Goal: Register for event/course

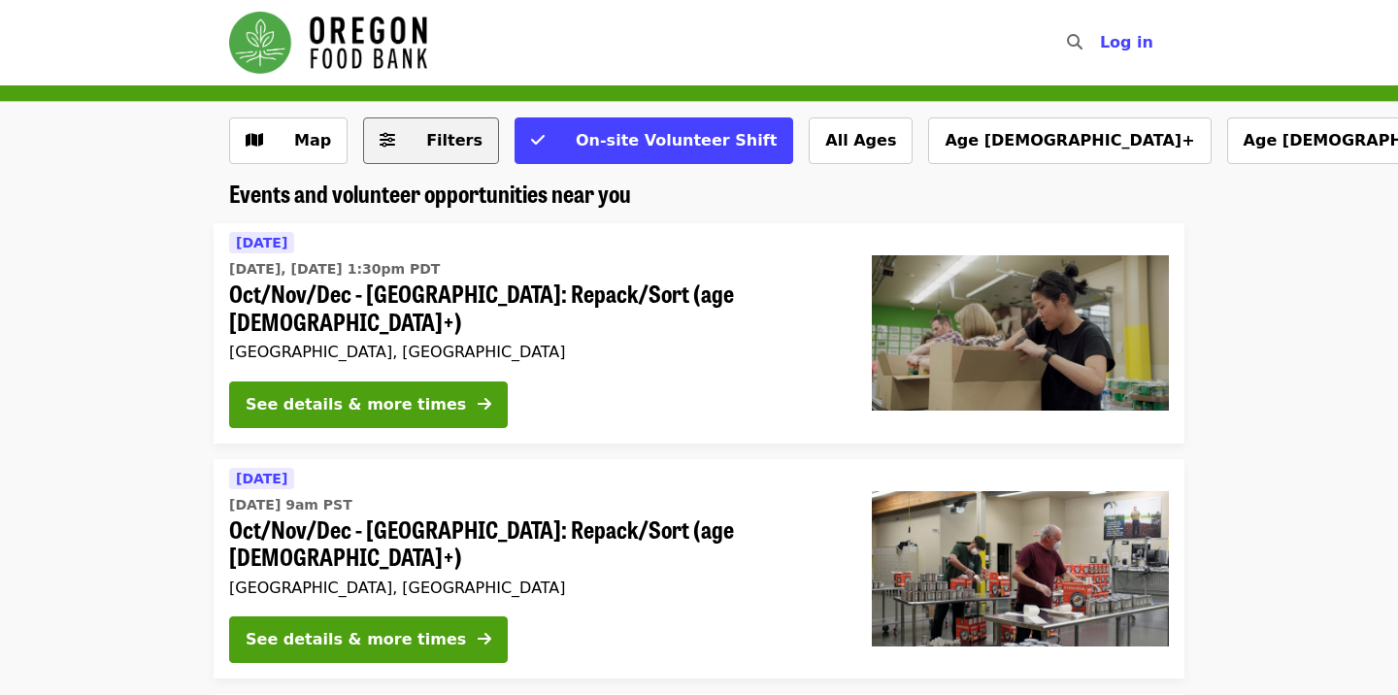
click at [443, 143] on span "Filters" at bounding box center [454, 140] width 56 height 18
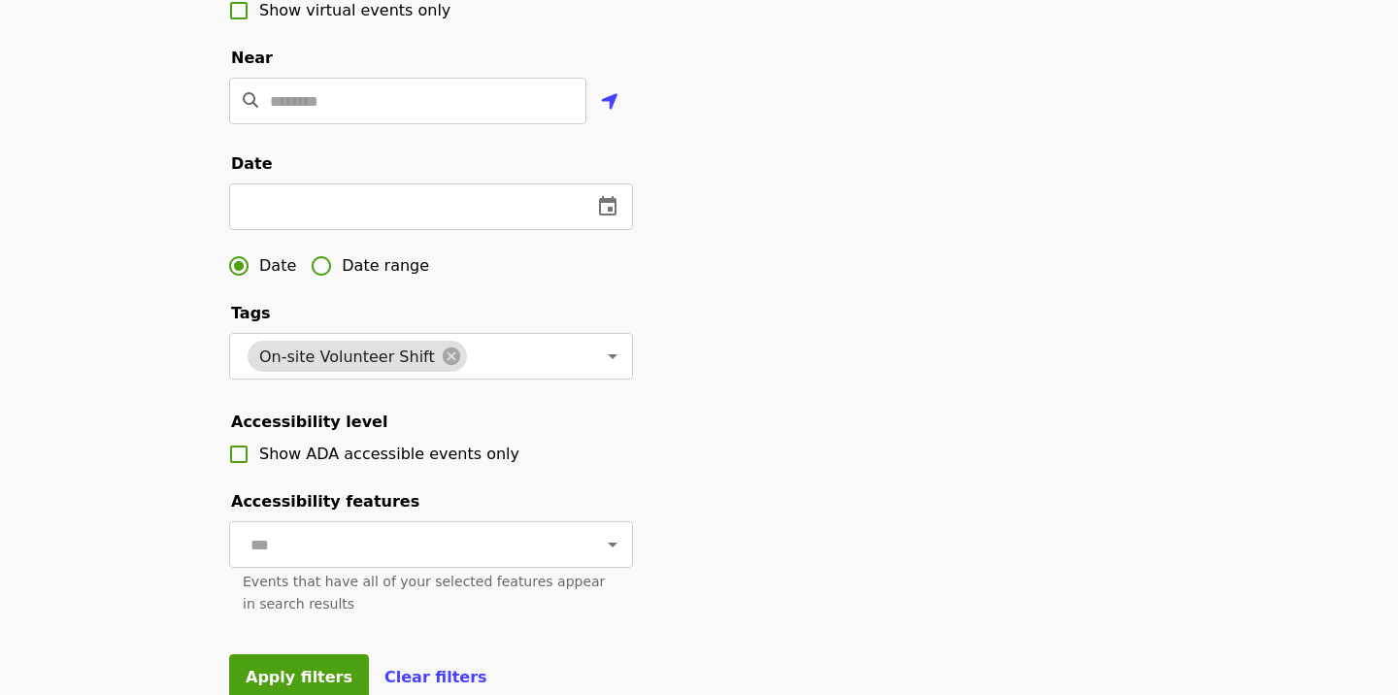
scroll to position [477, 0]
click at [610, 204] on icon "change date" at bounding box center [607, 205] width 23 height 23
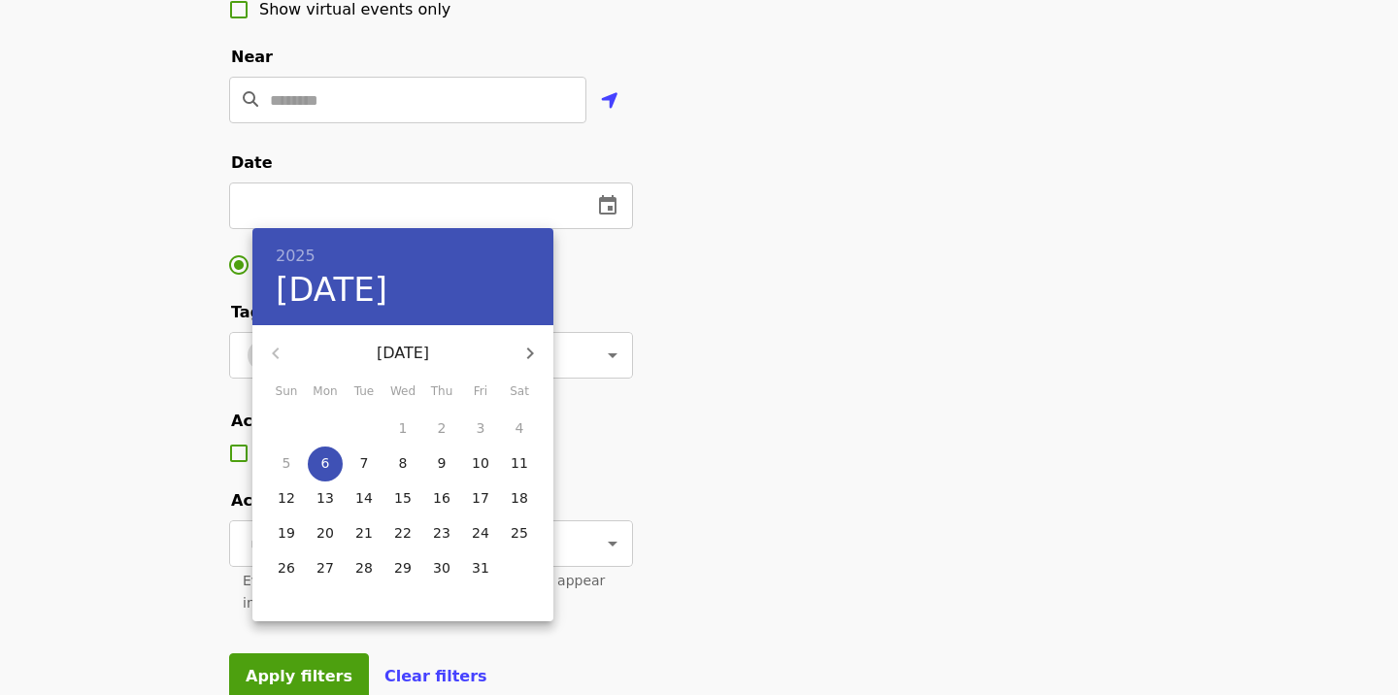
click at [534, 354] on icon "button" at bounding box center [529, 353] width 23 height 23
click at [322, 476] on button "3" at bounding box center [325, 463] width 35 height 35
type input "**********"
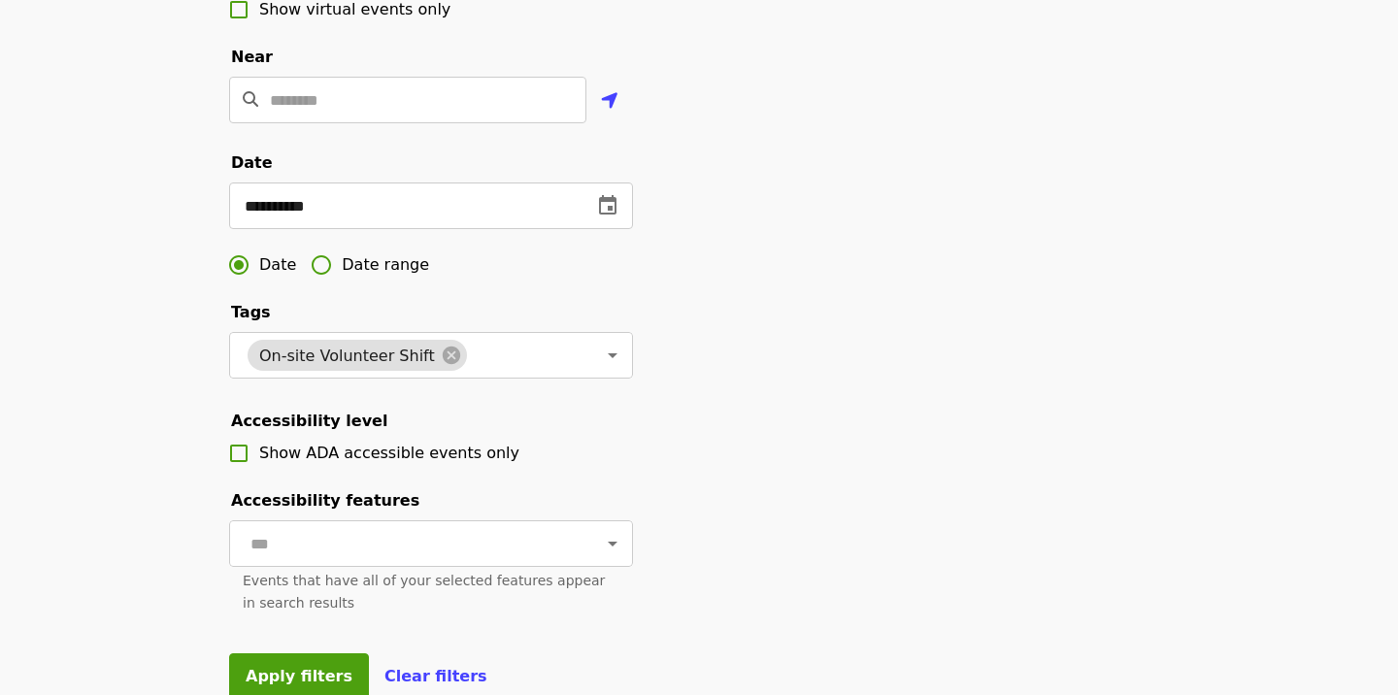
click at [753, 386] on div "**********" at bounding box center [699, 182] width 971 height 1082
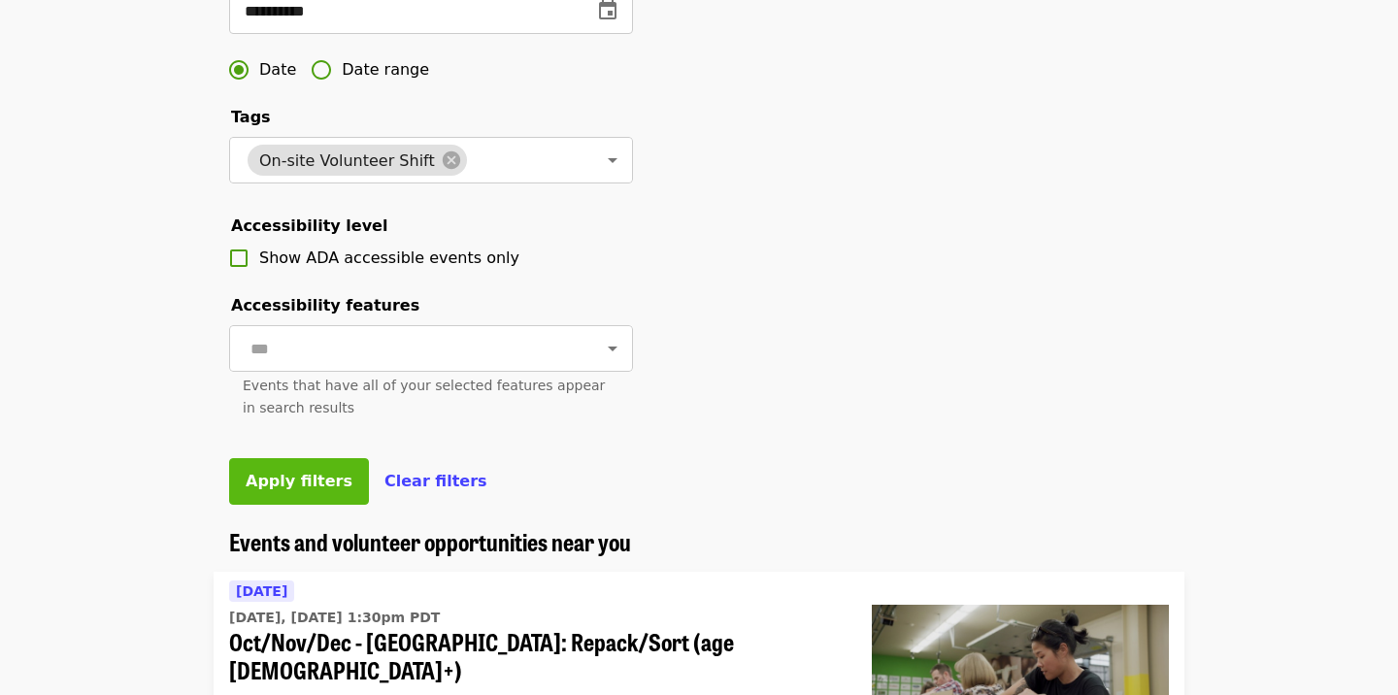
click at [270, 494] on button "Apply filters" at bounding box center [299, 481] width 140 height 47
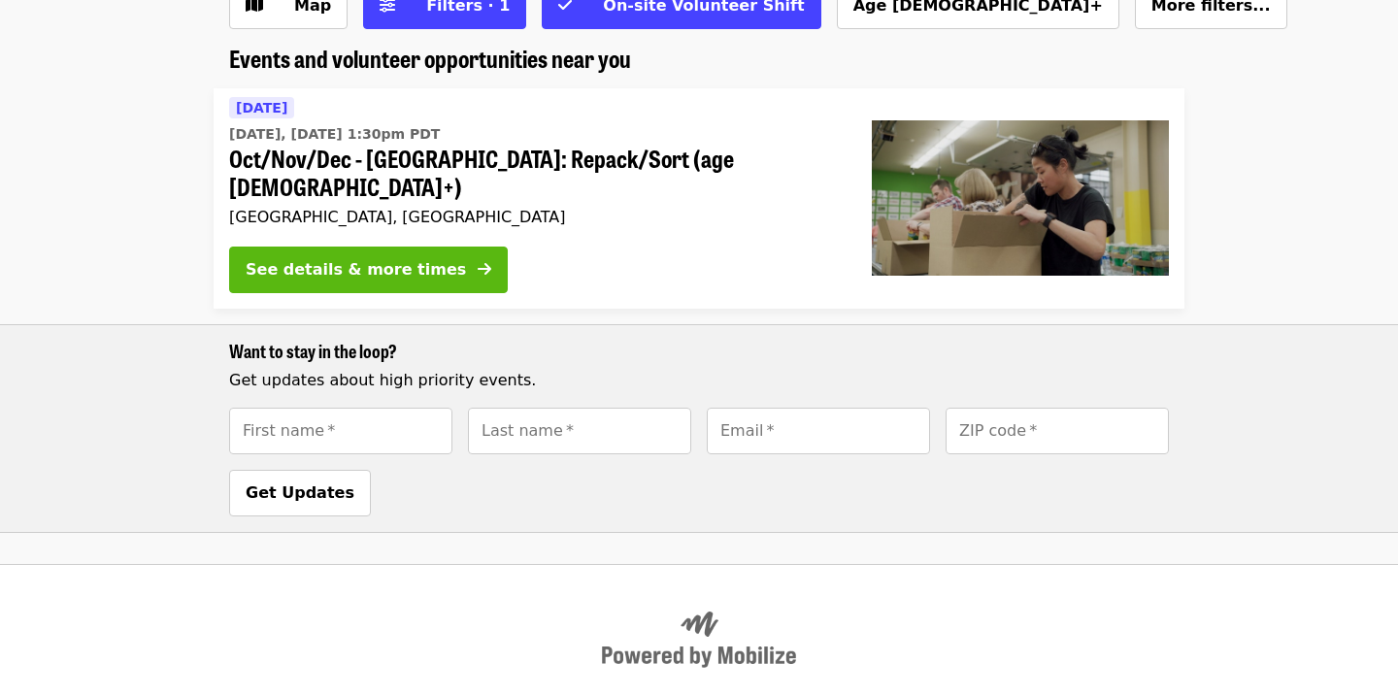
scroll to position [43, 0]
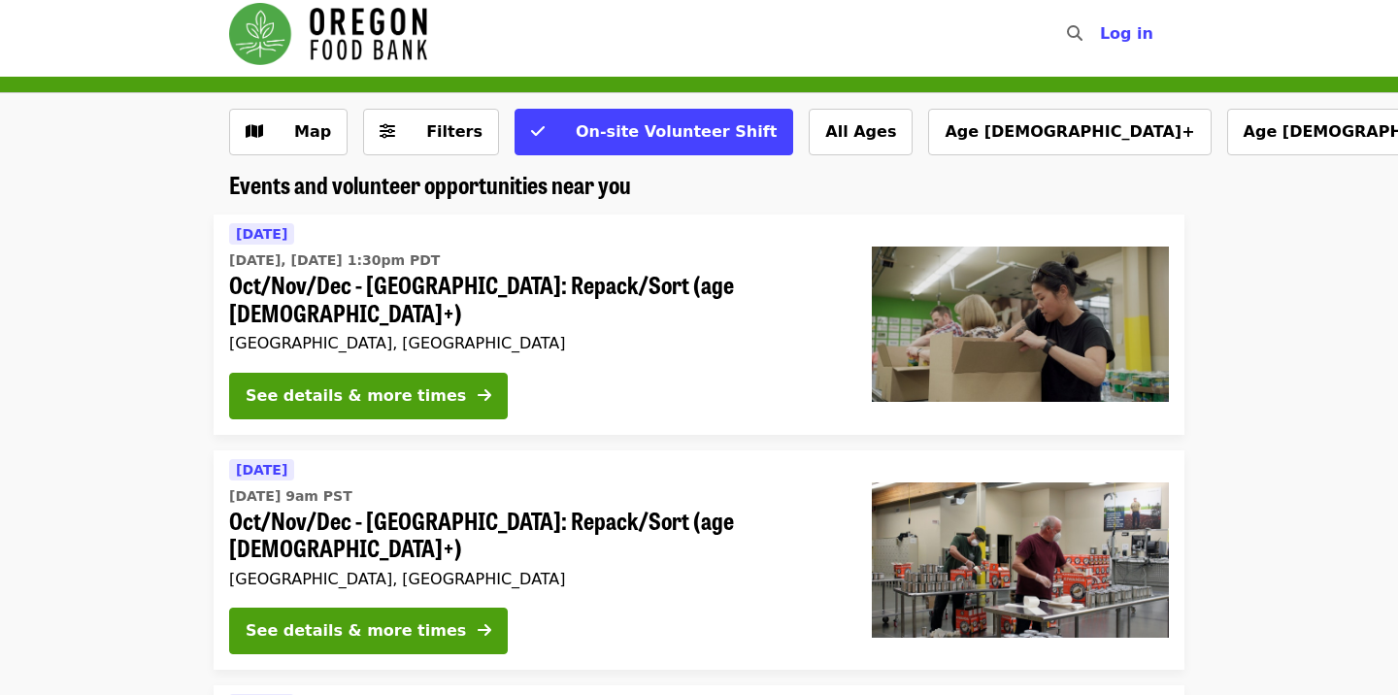
scroll to position [20, 0]
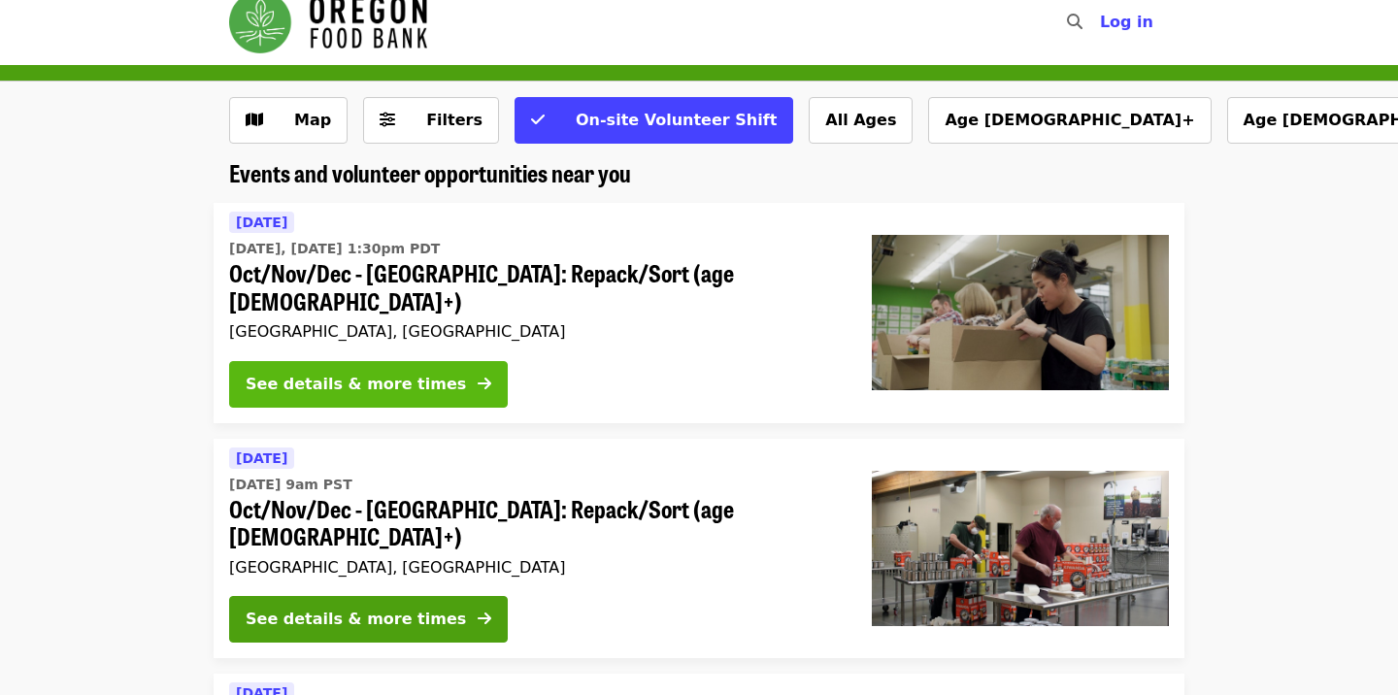
click at [419, 373] on div "See details & more times" at bounding box center [356, 384] width 220 height 23
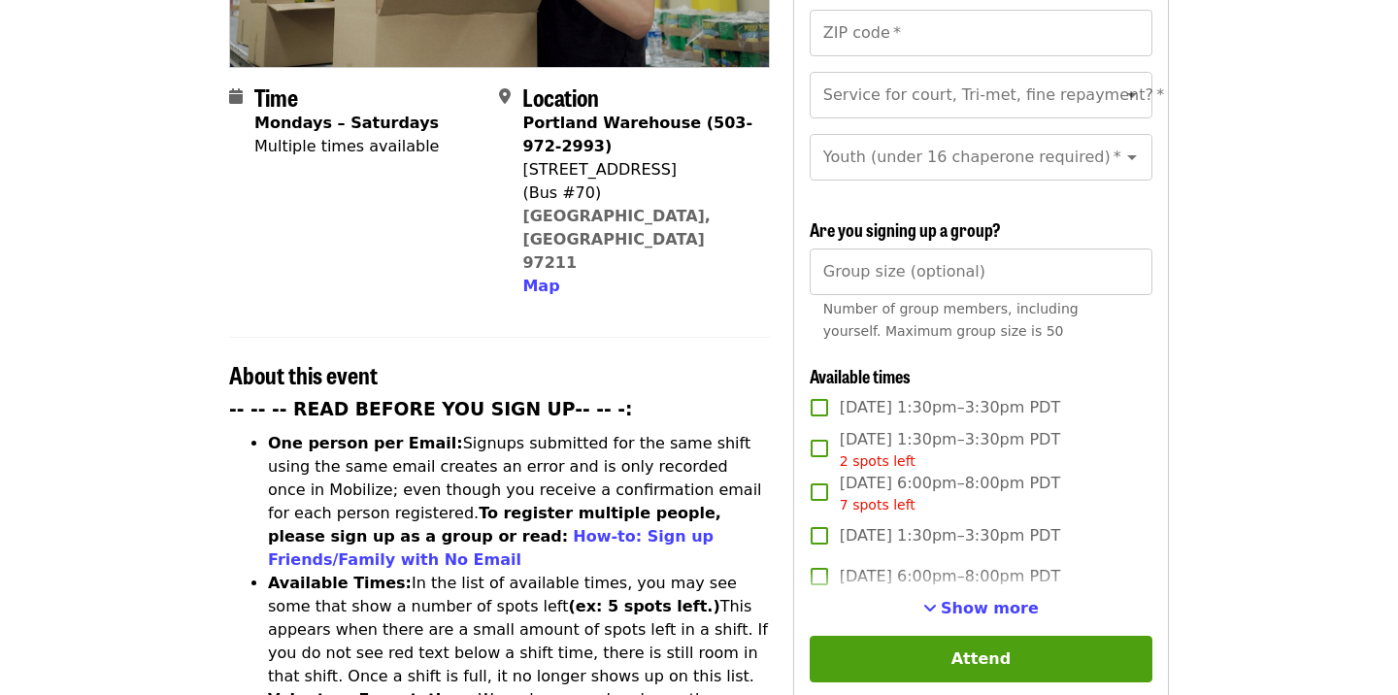
scroll to position [447, 0]
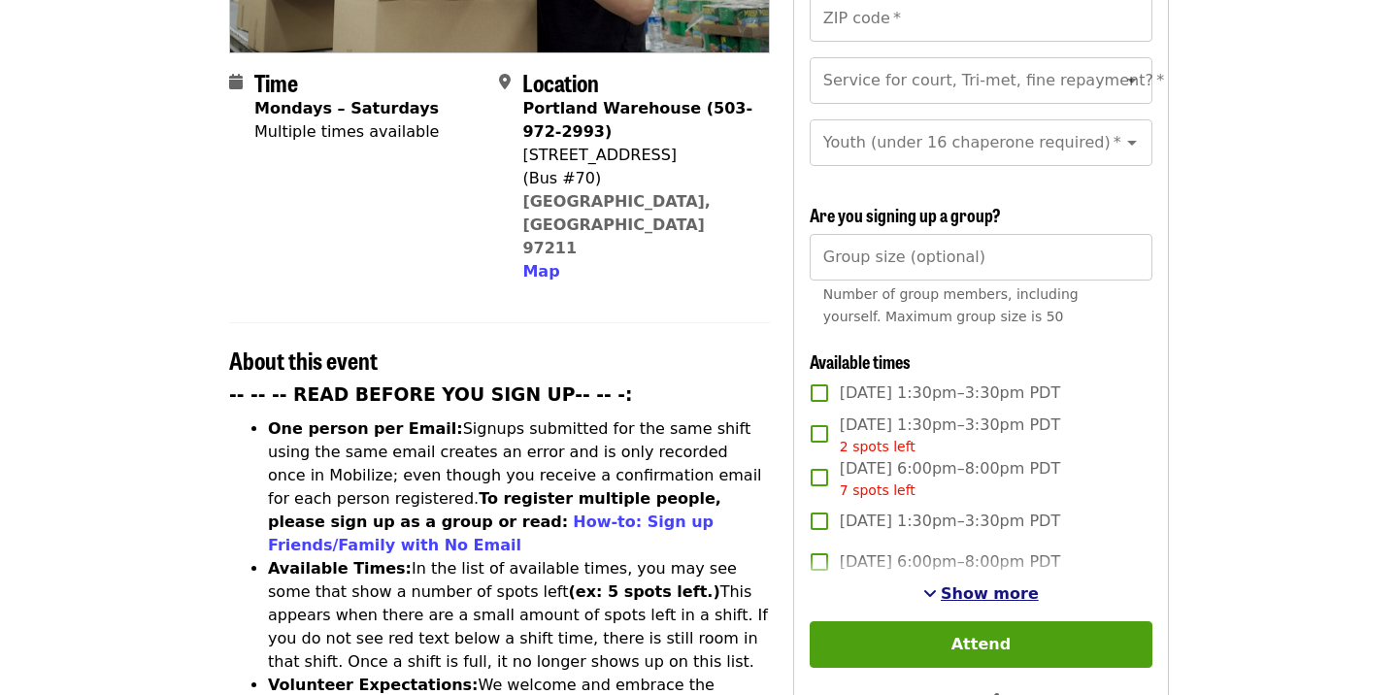
click at [1003, 584] on span "Show more" at bounding box center [989, 593] width 98 height 18
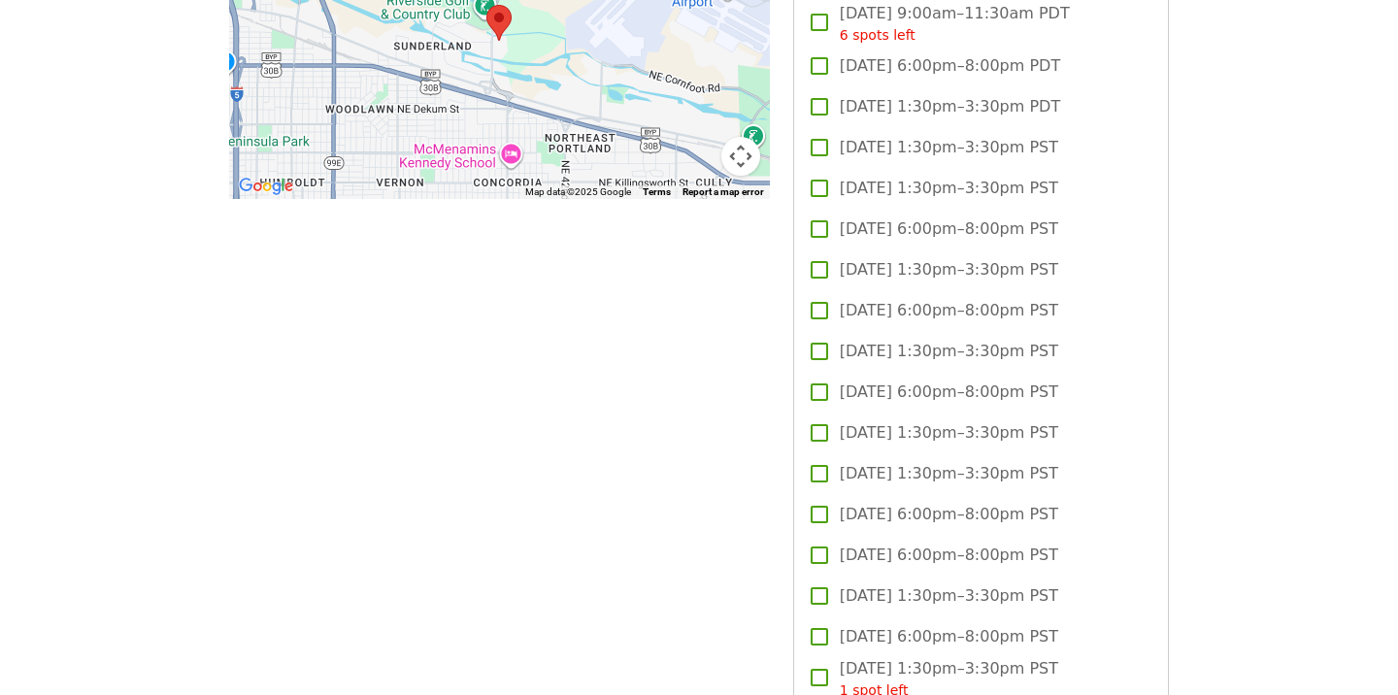
scroll to position [1900, 0]
